Goal: Check status

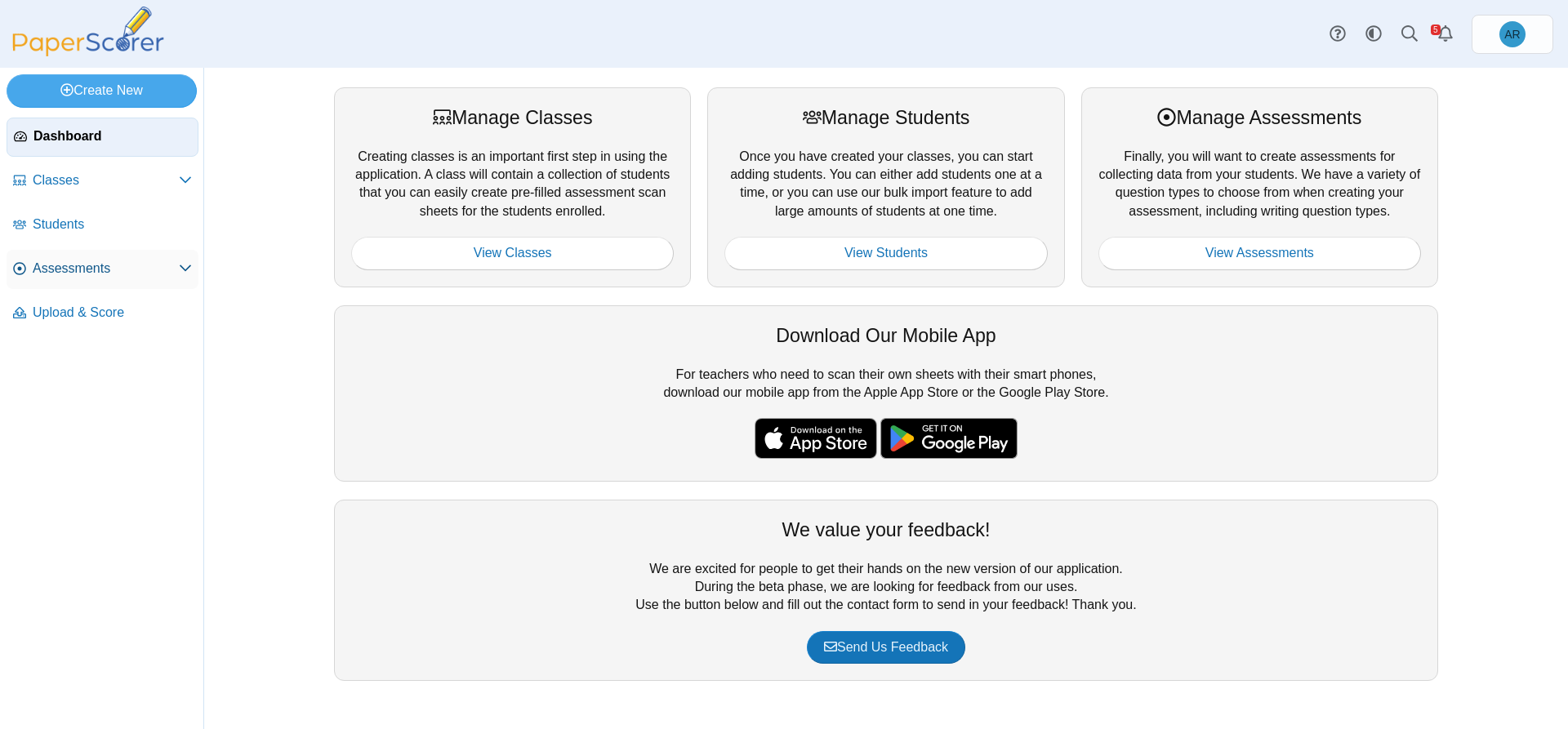
click at [169, 260] on span "Assessments" at bounding box center [106, 268] width 146 height 18
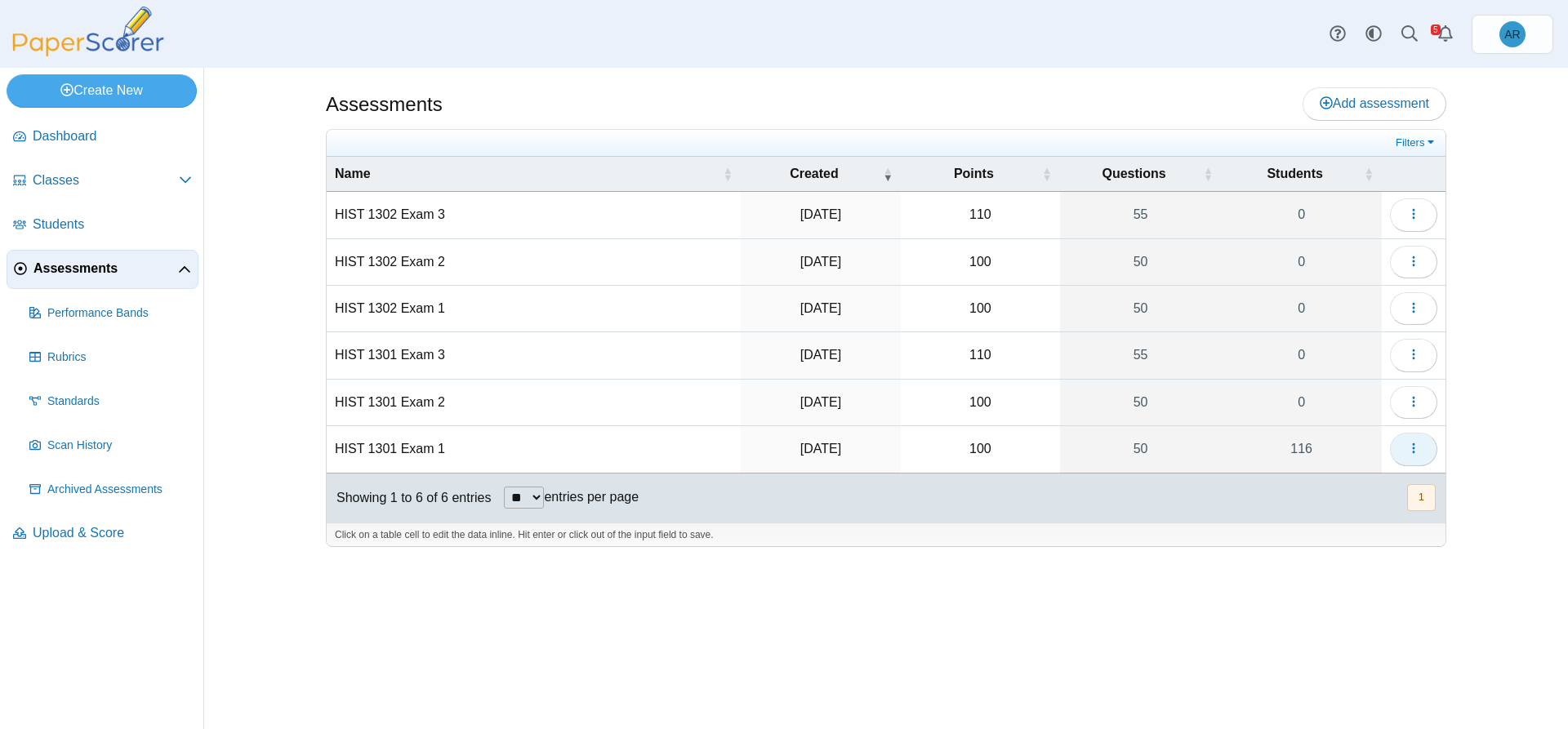
click at [1418, 442] on span "button" at bounding box center [1413, 449] width 13 height 14
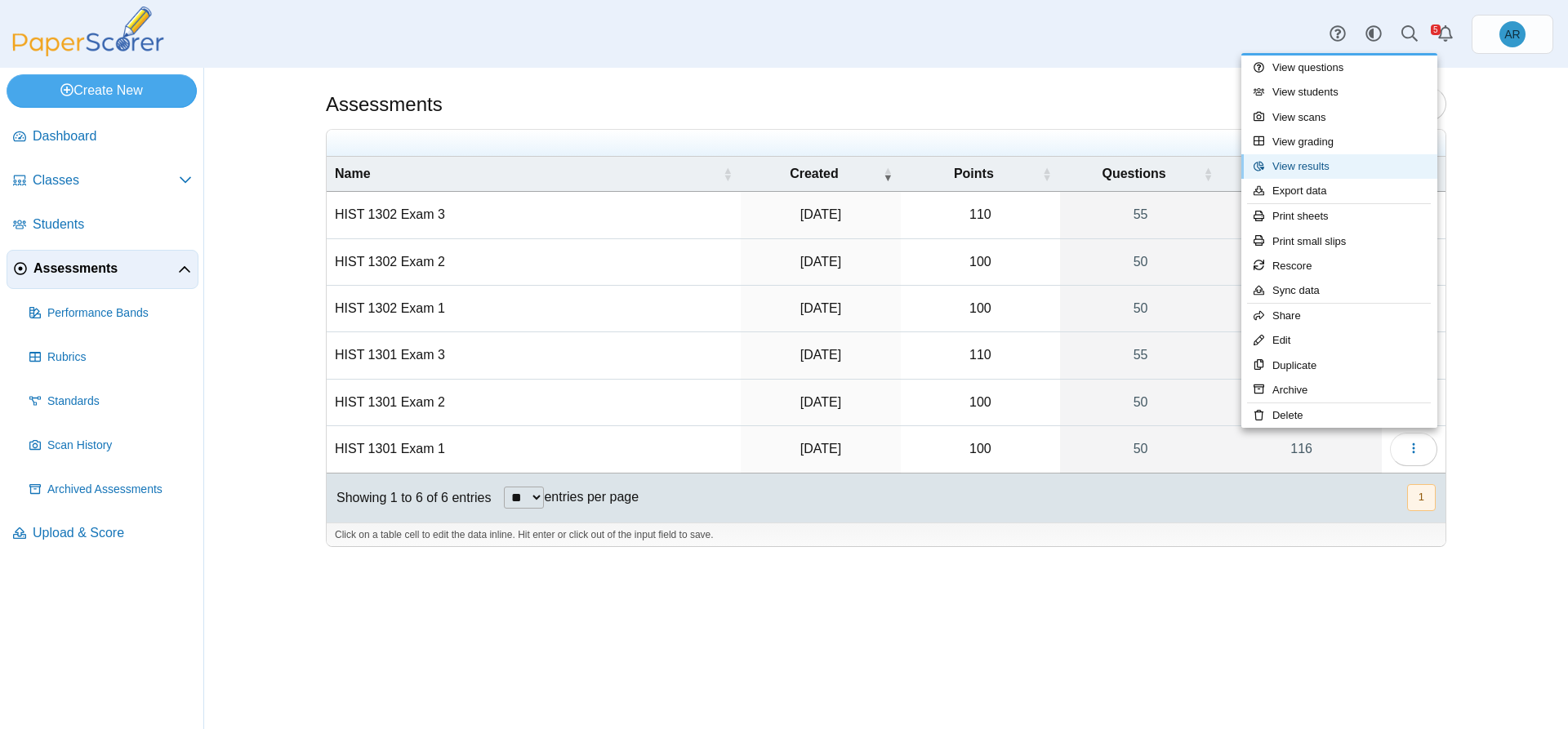
click at [1317, 172] on link "View results" at bounding box center [1339, 167] width 196 height 25
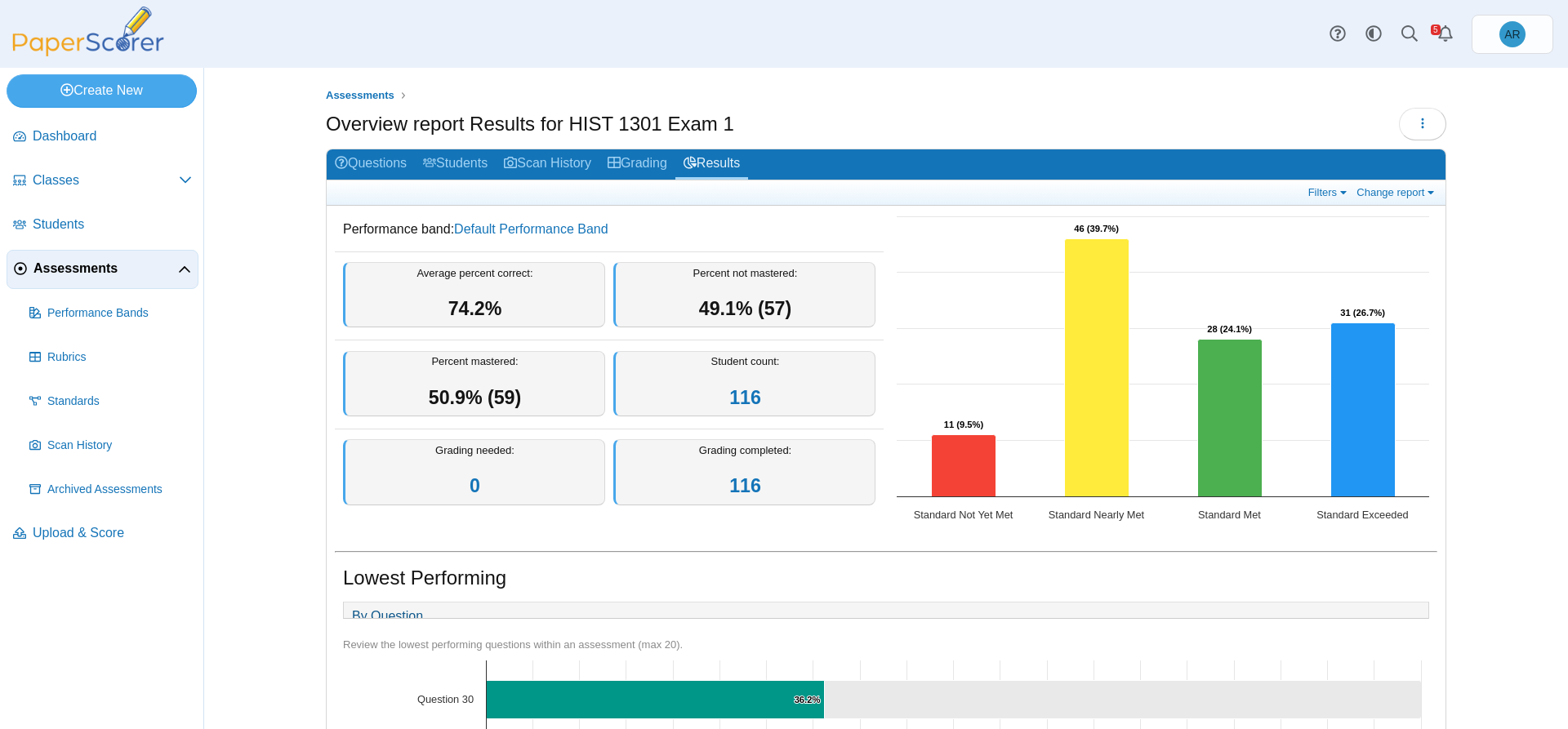
scroll to position [288, 0]
